Goal: Navigation & Orientation: Find specific page/section

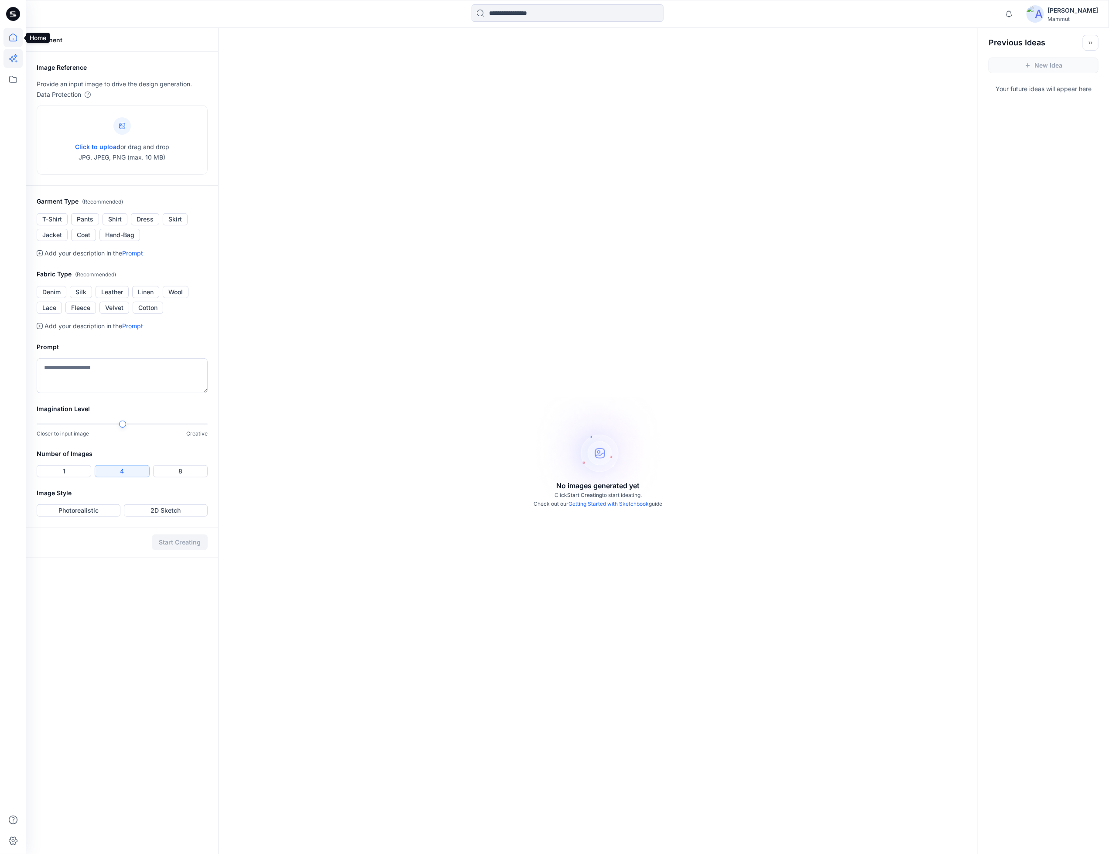
click at [14, 37] on icon at bounding box center [12, 37] width 19 height 19
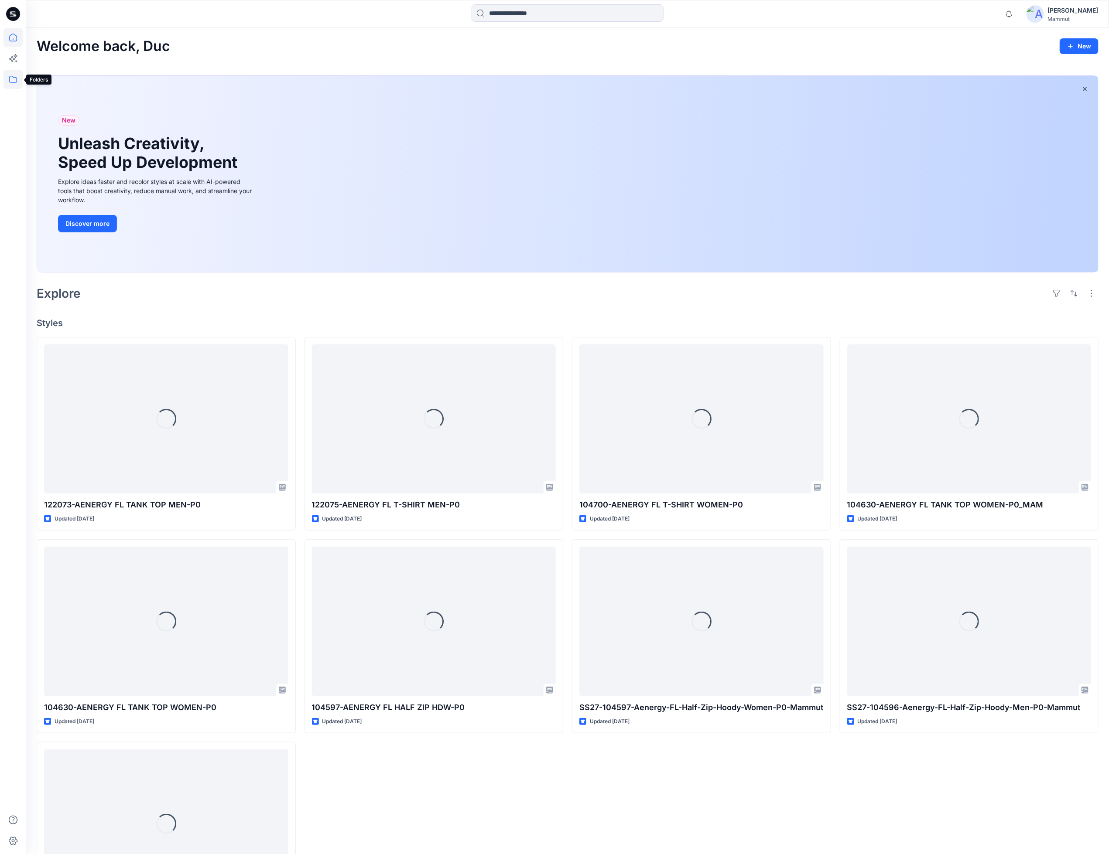
click at [16, 80] on icon at bounding box center [12, 79] width 19 height 19
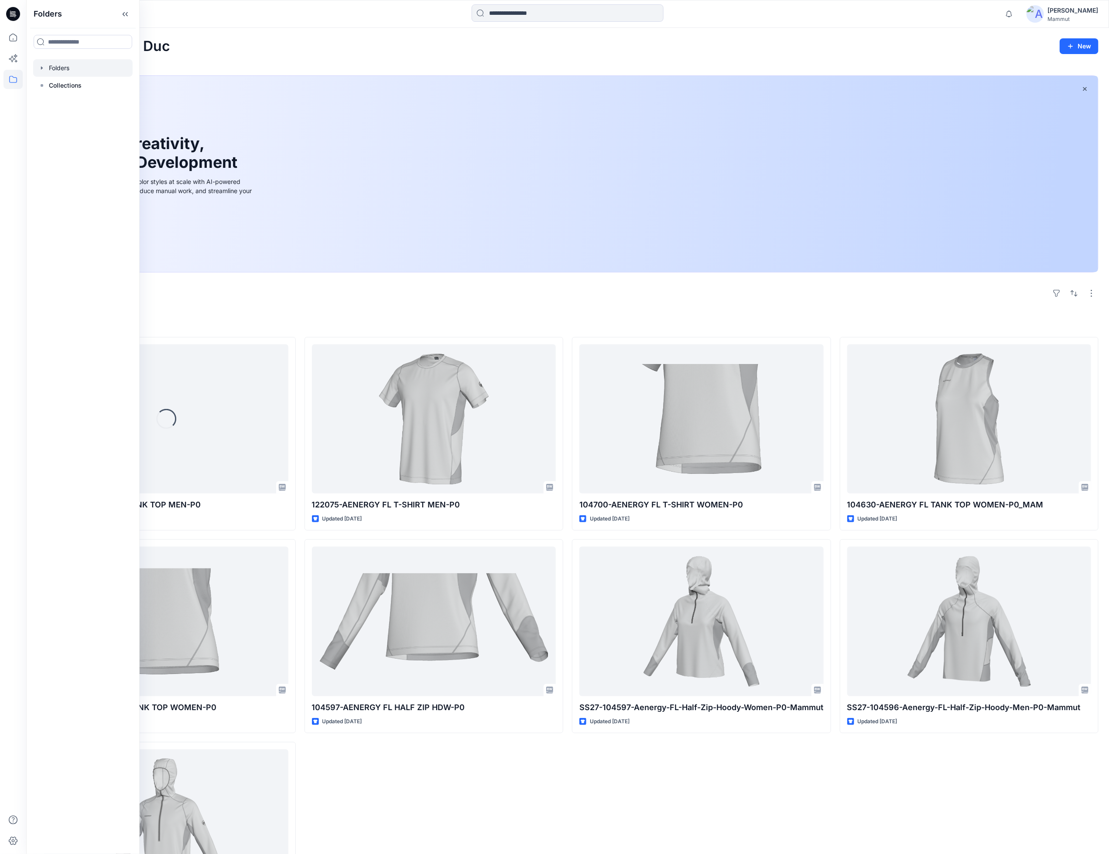
click at [60, 70] on div at bounding box center [82, 67] width 99 height 17
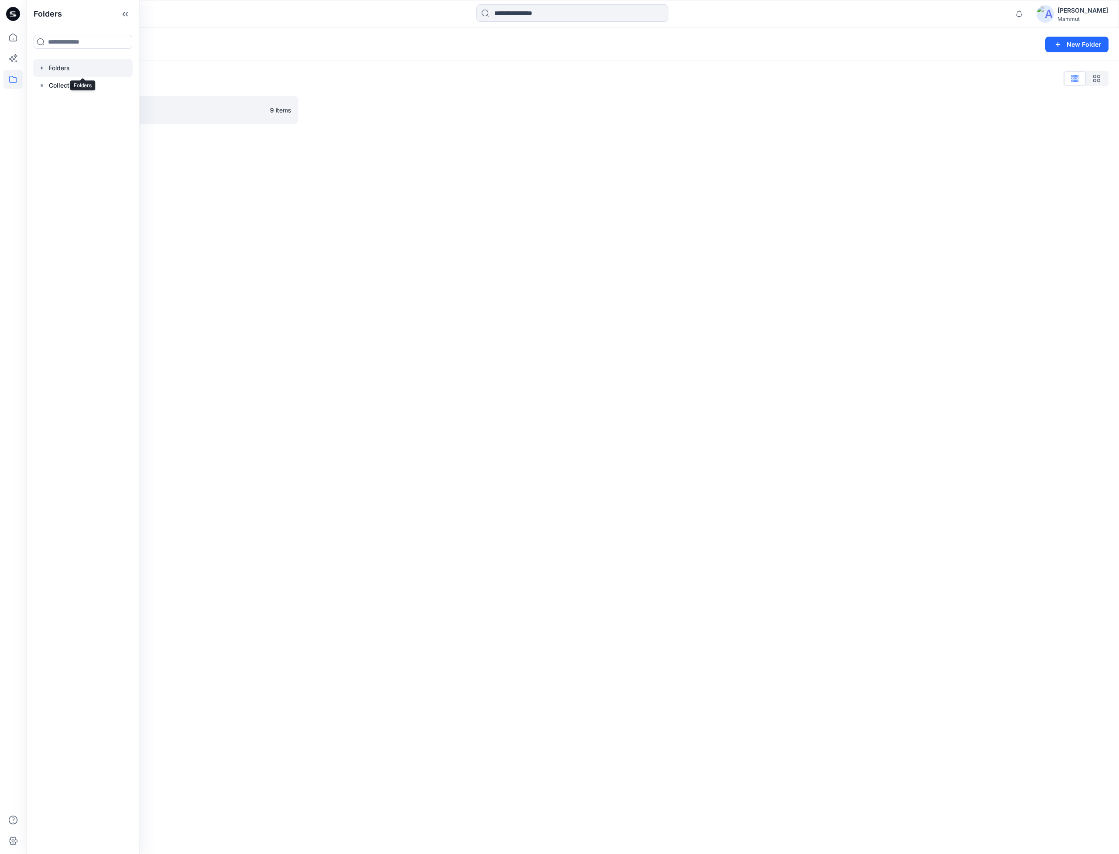
click at [44, 68] on icon "button" at bounding box center [41, 68] width 7 height 7
click at [59, 86] on p "T1_SPECTRE" at bounding box center [76, 85] width 36 height 10
click at [338, 305] on div "Loading..." at bounding box center [572, 457] width 1093 height 793
